Goal: Task Accomplishment & Management: Use online tool/utility

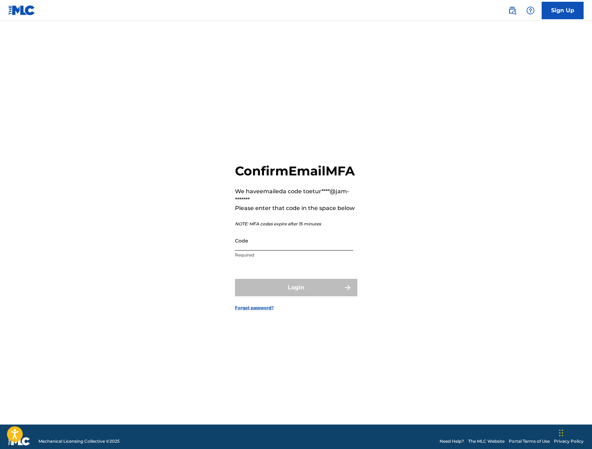
click at [271, 249] on input "Code" at bounding box center [294, 241] width 118 height 20
paste input "576994"
type input "576994"
click at [321, 292] on button "Login" at bounding box center [296, 287] width 122 height 17
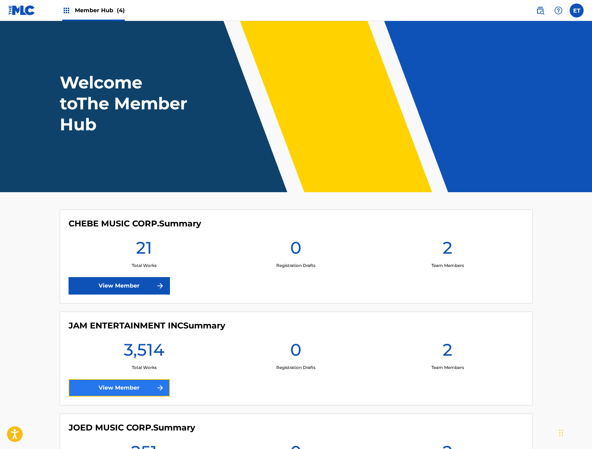
click at [123, 383] on link "View Member" at bounding box center [119, 387] width 101 height 17
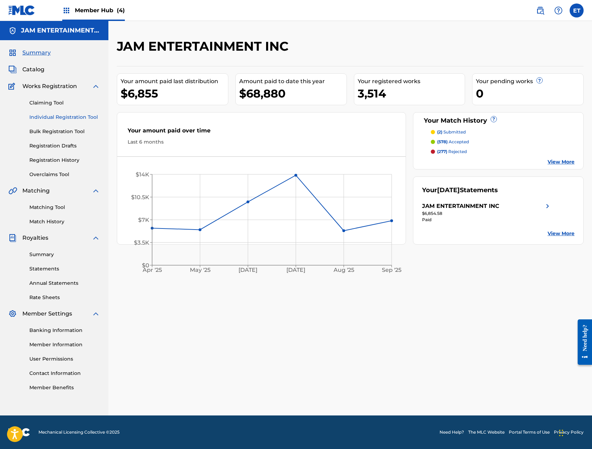
click at [53, 116] on link "Individual Registration Tool" at bounding box center [64, 117] width 71 height 7
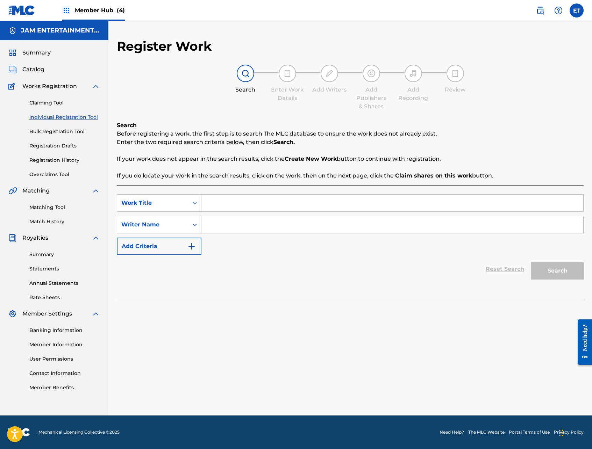
click at [248, 206] on input "Search Form" at bounding box center [392, 203] width 382 height 17
paste input "[PERSON_NAME]"
type input "[PERSON_NAME]"
click at [264, 226] on input "Search Form" at bounding box center [392, 224] width 382 height 17
type input "victor"
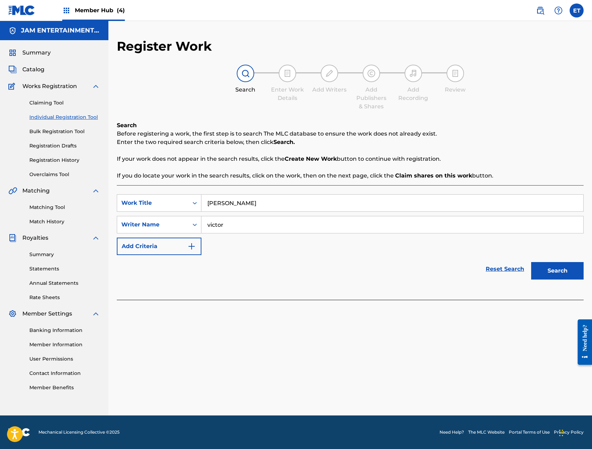
click at [531, 262] on button "Search" at bounding box center [557, 270] width 52 height 17
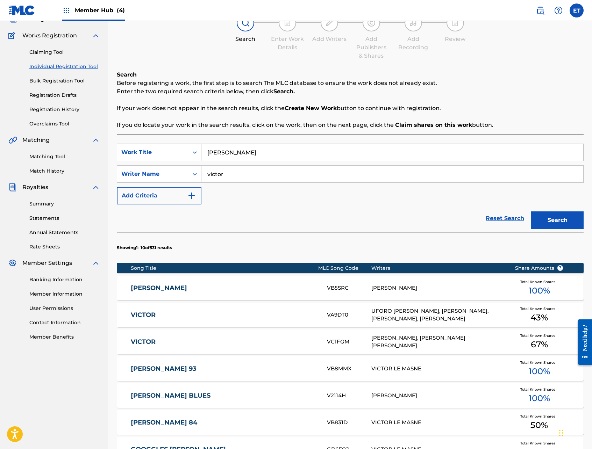
scroll to position [52, 0]
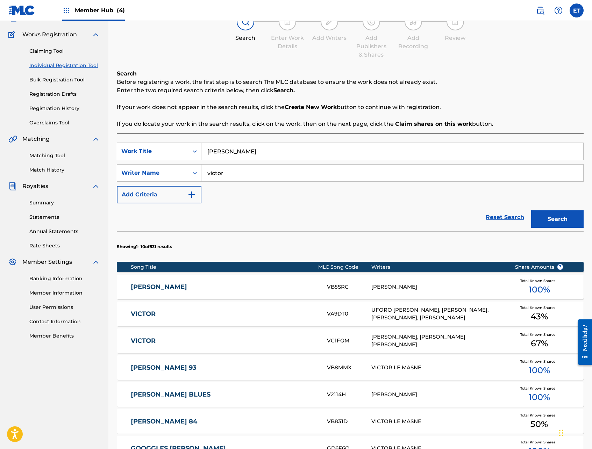
click at [160, 282] on div "[PERSON_NAME] VB5SRC [PERSON_NAME] Total Known Shares 100 %" at bounding box center [350, 287] width 467 height 24
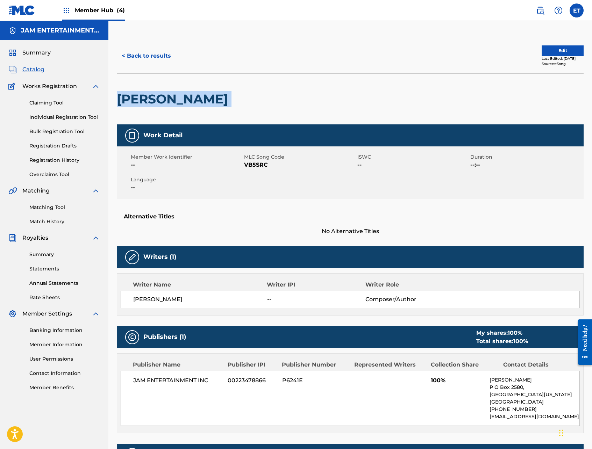
drag, startPoint x: 119, startPoint y: 98, endPoint x: 259, endPoint y: 103, distance: 140.3
click at [259, 103] on div "[PERSON_NAME]" at bounding box center [350, 98] width 467 height 51
copy div "[PERSON_NAME]"
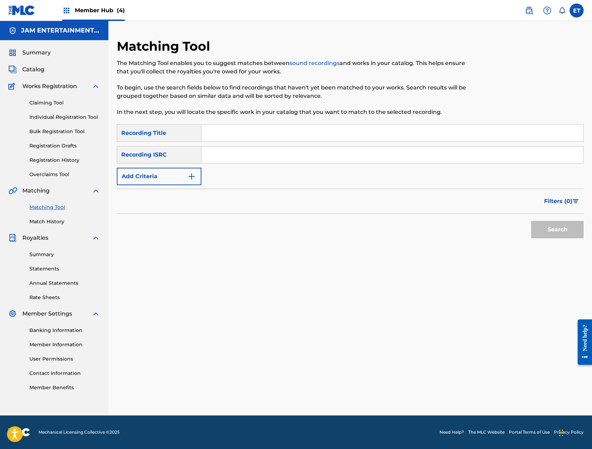
click at [222, 131] on input "Search Form" at bounding box center [392, 133] width 382 height 17
paste input "[PERSON_NAME]"
type input "[PERSON_NAME]"
click at [531, 221] on button "Search" at bounding box center [557, 229] width 52 height 17
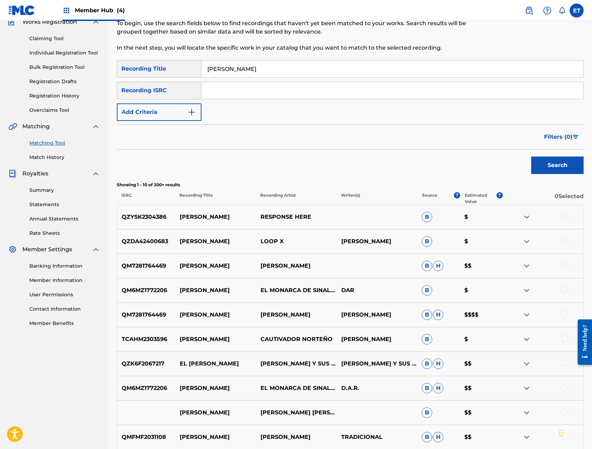
scroll to position [65, 0]
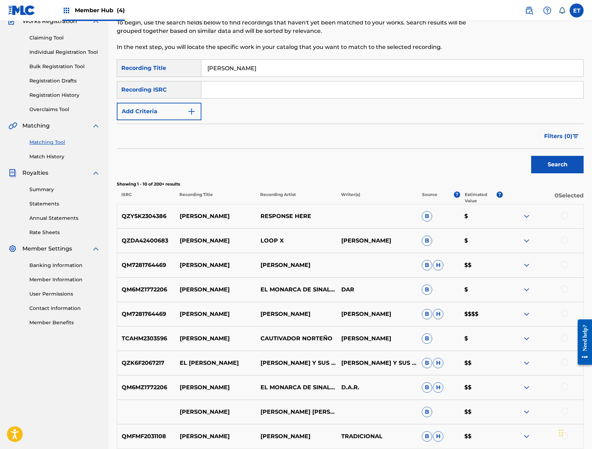
drag, startPoint x: 180, startPoint y: 265, endPoint x: 237, endPoint y: 265, distance: 56.6
click at [237, 265] on p "JUAN SAMANIEGO" at bounding box center [215, 265] width 81 height 8
copy p "JUAN SAMANIEGO"
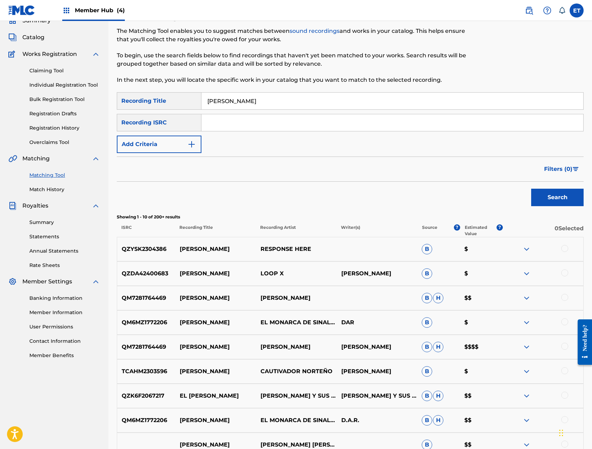
scroll to position [29, 0]
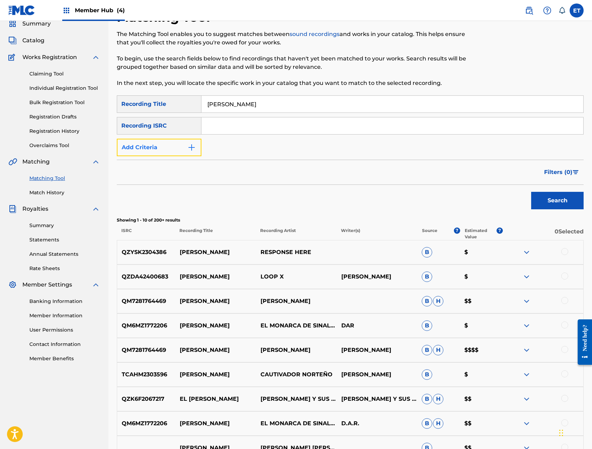
click at [169, 141] on button "Add Criteria" at bounding box center [159, 147] width 85 height 17
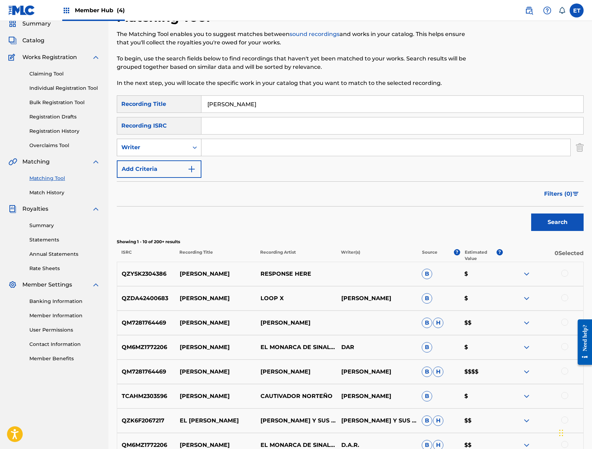
click at [164, 151] on div "Writer" at bounding box center [152, 147] width 63 height 8
click at [160, 171] on div "Recording Artist" at bounding box center [159, 164] width 84 height 17
click at [225, 146] on input "Search Form" at bounding box center [385, 147] width 369 height 17
type input "chalino"
click at [531, 214] on button "Search" at bounding box center [557, 222] width 52 height 17
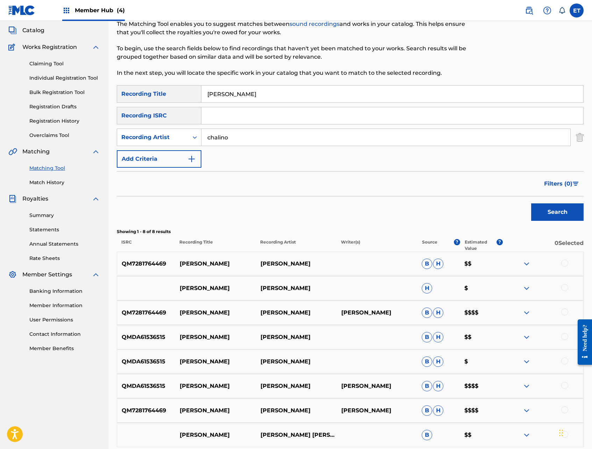
scroll to position [40, 0]
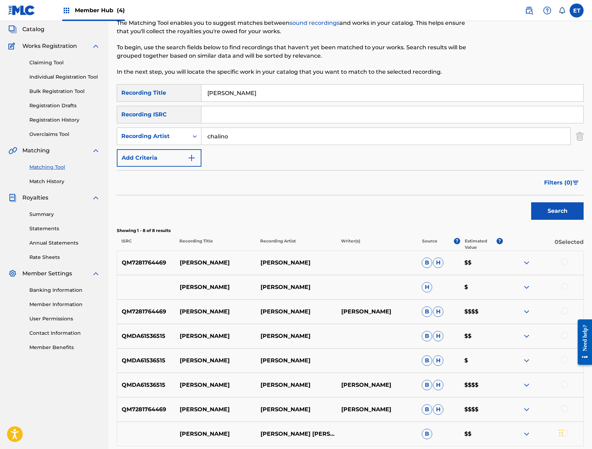
click at [43, 73] on div "Claiming Tool Individual Registration Tool Bulk Registration Tool Registration …" at bounding box center [54, 94] width 92 height 88
click at [43, 78] on link "Individual Registration Tool" at bounding box center [64, 76] width 71 height 7
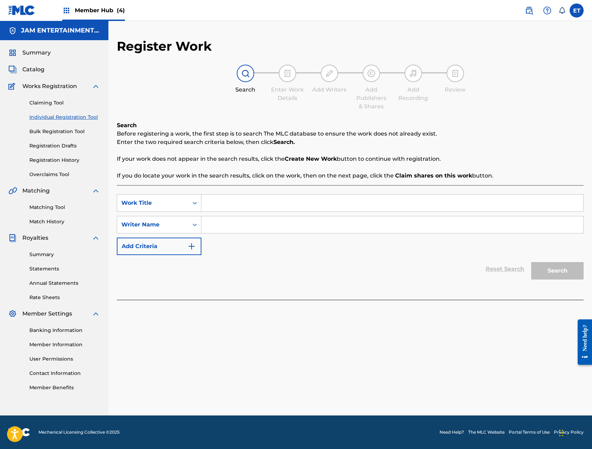
click at [254, 208] on input "Search Form" at bounding box center [392, 203] width 382 height 17
paste input "JUAN SAMANIEGO"
click at [281, 196] on input "JUAN SAMANIEGO" at bounding box center [392, 203] width 382 height 17
click at [280, 199] on input "JUAN SAMANIEGO" at bounding box center [392, 203] width 382 height 17
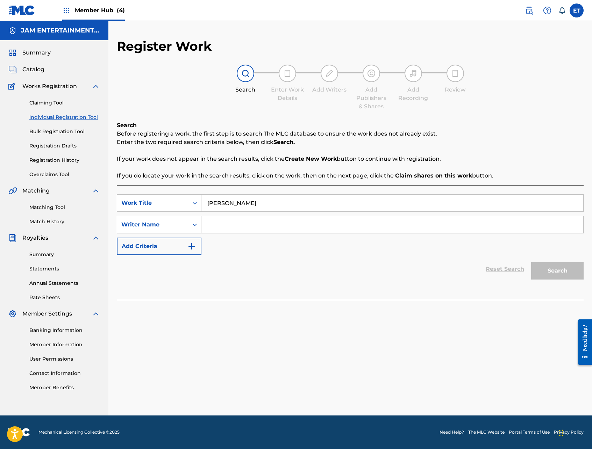
click at [280, 199] on input "JUAN SAMANIEGO" at bounding box center [392, 203] width 382 height 17
paste input "VICTOR"
type input "[PERSON_NAME]"
click at [266, 236] on div "SearchWithCriteria93d475c3-a851-4a00-ab39-6450349e6d2d Work Title VICTOR SAMANI…" at bounding box center [350, 224] width 467 height 61
click at [269, 227] on input "Search Form" at bounding box center [392, 224] width 382 height 17
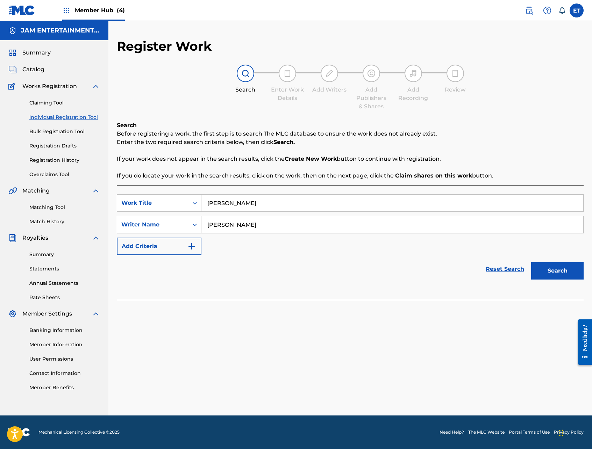
type input "gilberto"
click at [531, 262] on button "Search" at bounding box center [557, 270] width 52 height 17
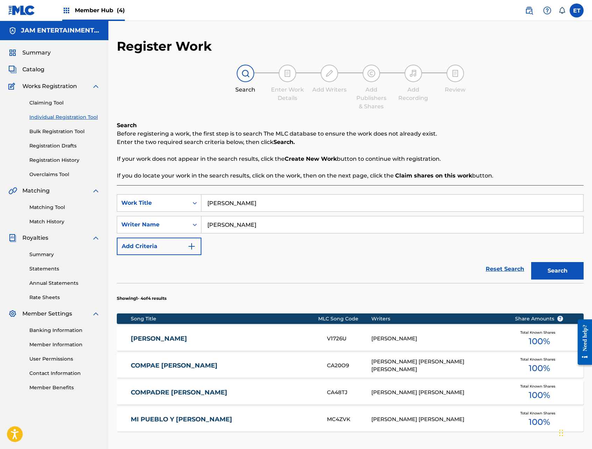
scroll to position [24, 0]
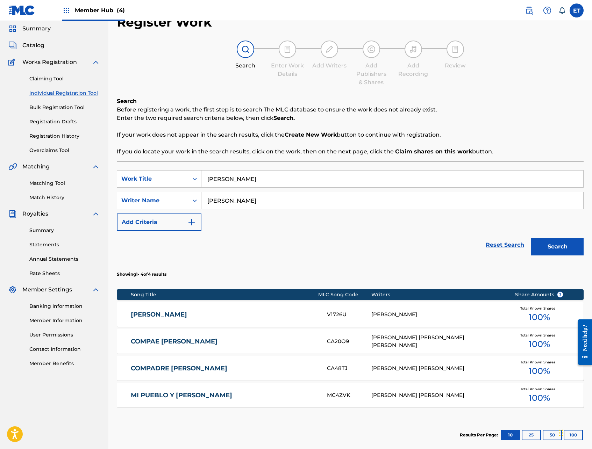
drag, startPoint x: 168, startPoint y: 307, endPoint x: 183, endPoint y: 300, distance: 15.9
click at [168, 307] on div "VICTOR SAMANIEGO V1726U GILBERTO DIAZ GUTIERREZ Total Known Shares 100 %" at bounding box center [350, 314] width 467 height 24
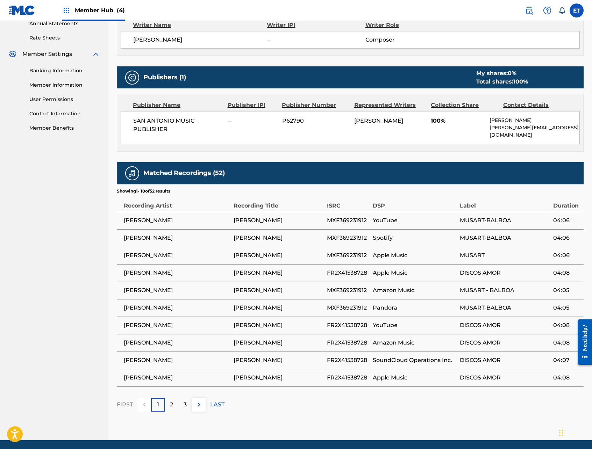
scroll to position [285, 0]
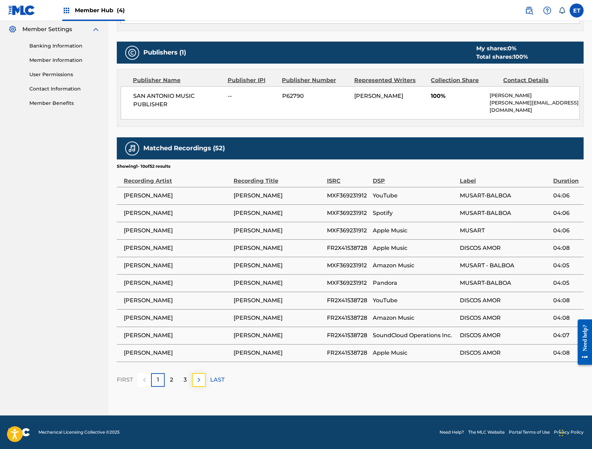
click at [202, 380] on img at bounding box center [199, 380] width 8 height 8
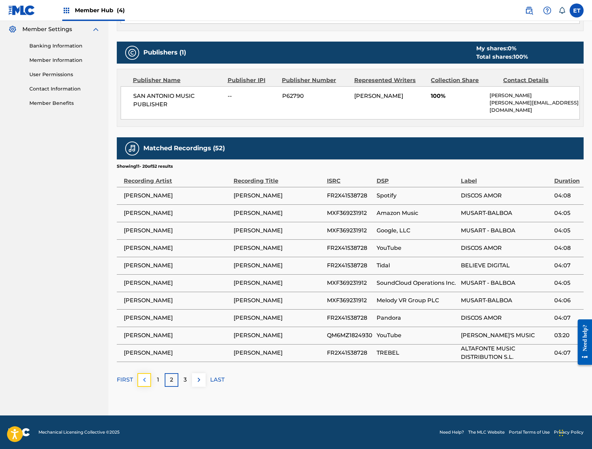
click at [145, 382] on img at bounding box center [144, 380] width 8 height 8
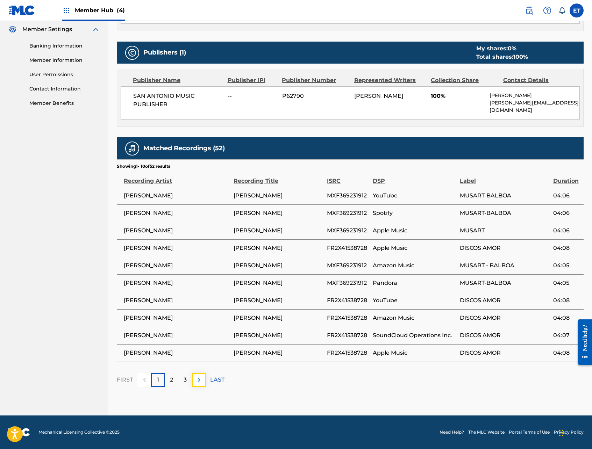
click at [199, 381] on img at bounding box center [199, 380] width 8 height 8
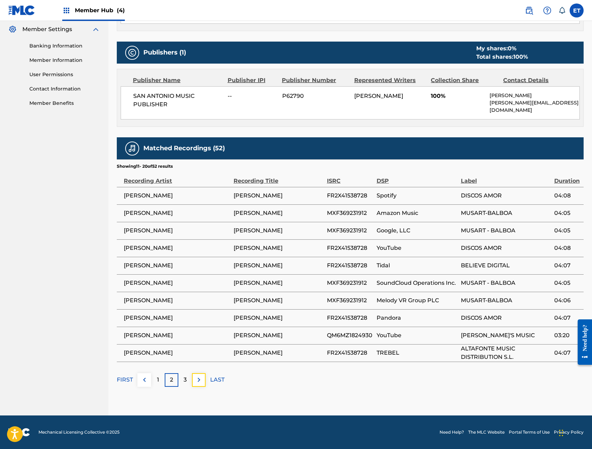
click at [199, 381] on img at bounding box center [199, 380] width 8 height 8
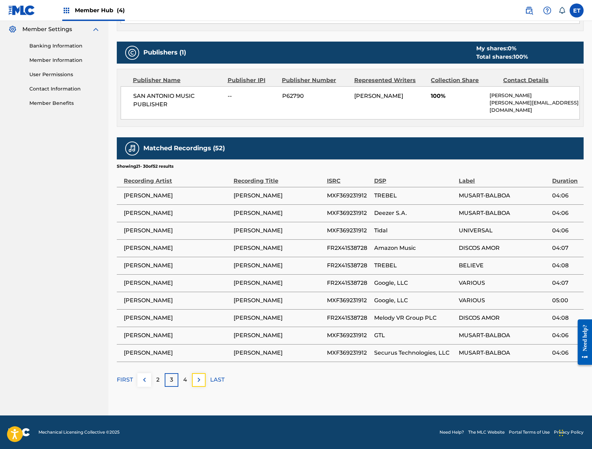
click at [199, 381] on img at bounding box center [199, 380] width 8 height 8
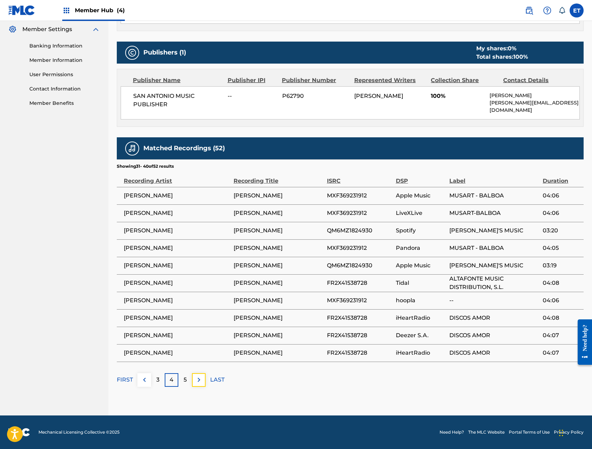
click at [199, 381] on img at bounding box center [199, 380] width 8 height 8
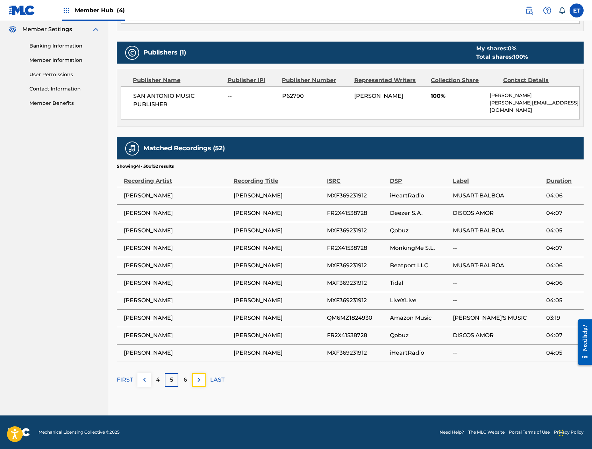
click at [199, 381] on img at bounding box center [199, 380] width 8 height 8
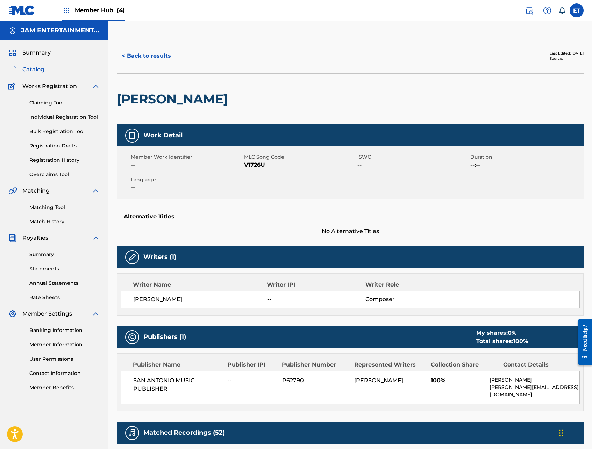
scroll to position [145, 0]
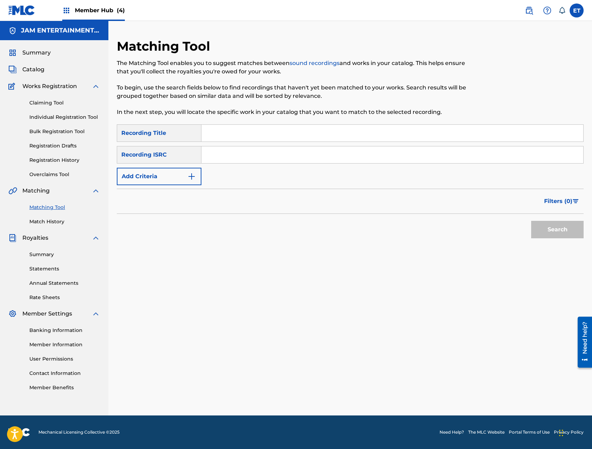
click at [228, 137] on input "Search Form" at bounding box center [392, 133] width 382 height 17
paste input "[PERSON_NAME]"
type input "[PERSON_NAME]"
click at [531, 221] on button "Search" at bounding box center [557, 229] width 52 height 17
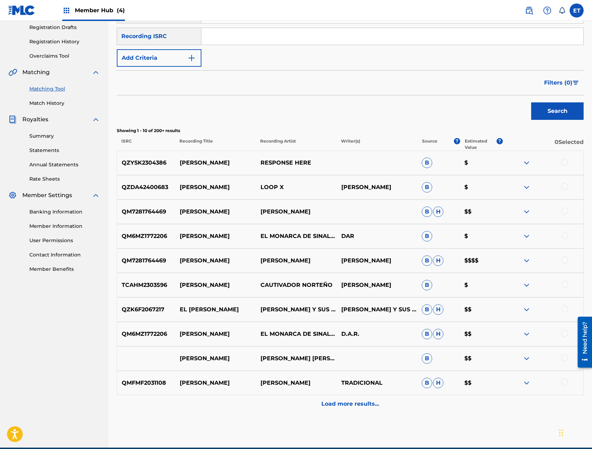
scroll to position [151, 0]
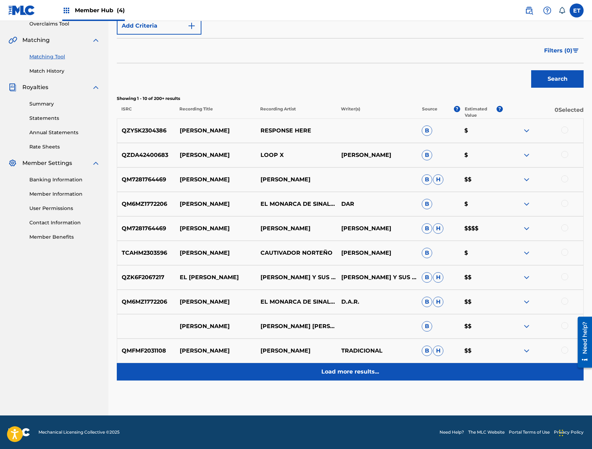
click at [345, 370] on p "Load more results..." at bounding box center [350, 372] width 58 height 8
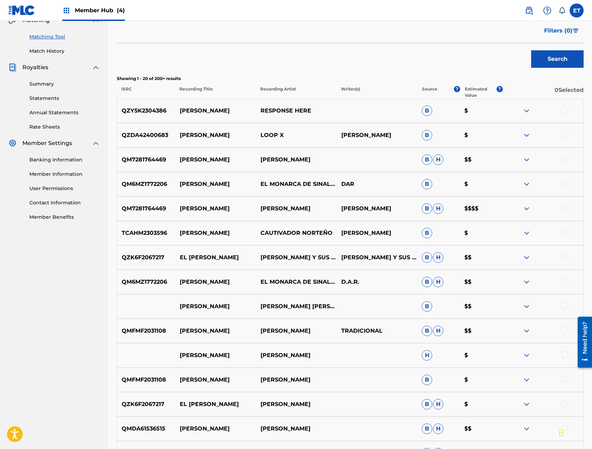
scroll to position [395, 0]
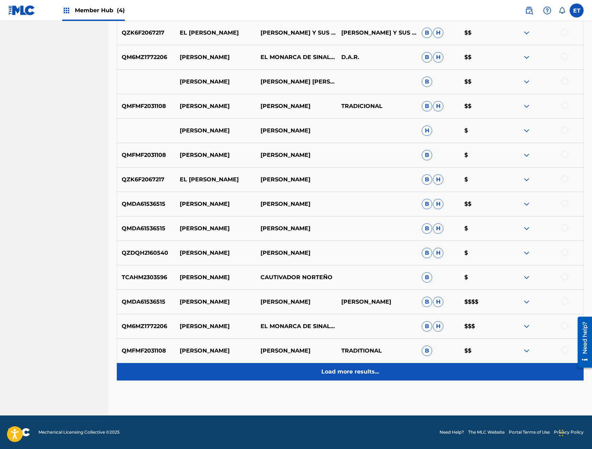
click at [351, 369] on p "Load more results..." at bounding box center [350, 372] width 58 height 8
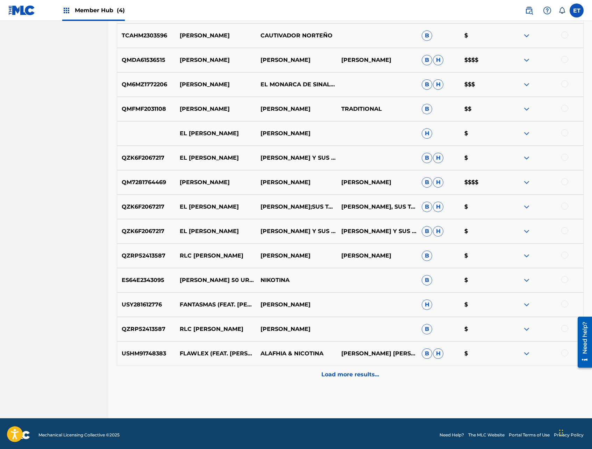
scroll to position [640, 0]
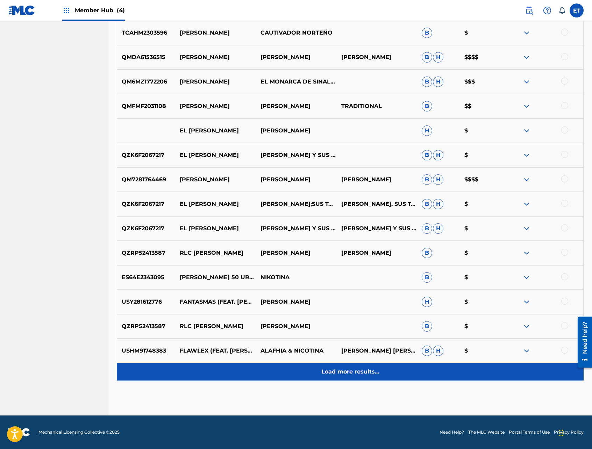
click at [361, 379] on div "Load more results..." at bounding box center [350, 371] width 467 height 17
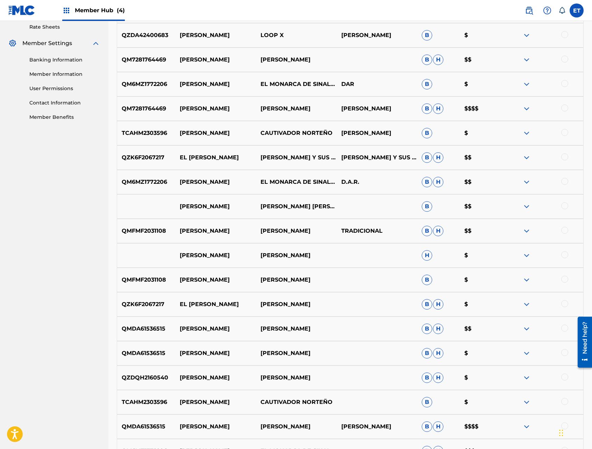
scroll to position [0, 0]
